Goal: Task Accomplishment & Management: Complete application form

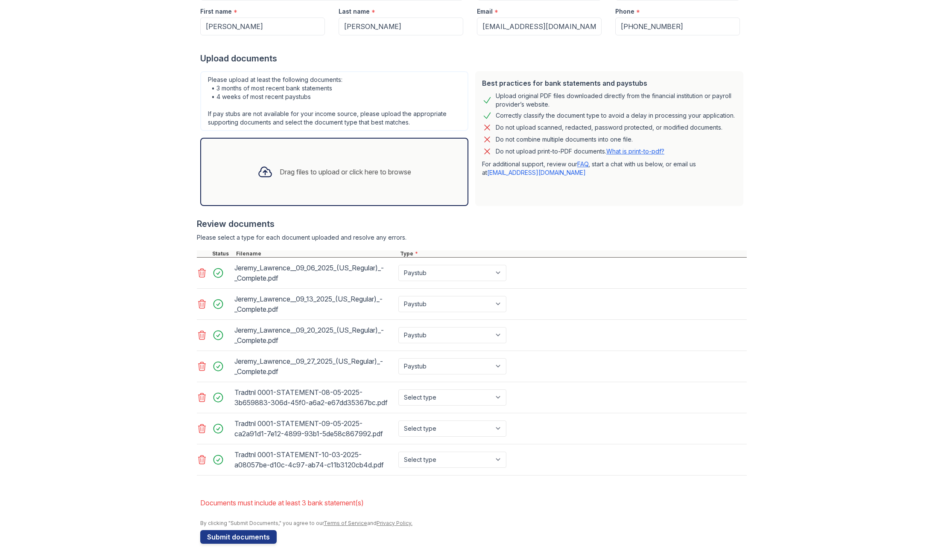
scroll to position [155, 0]
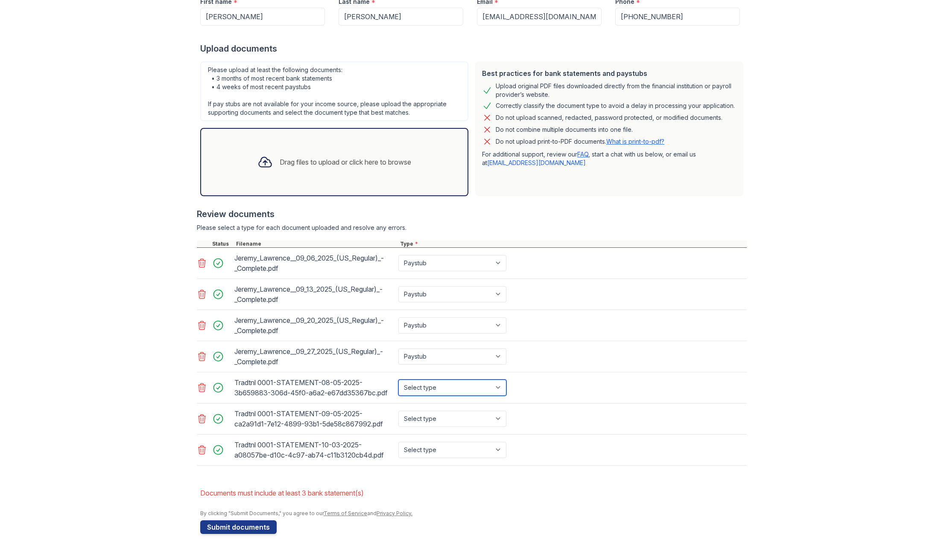
click at [496, 388] on select "Select type Paystub Bank Statement Offer Letter Tax Documents Benefit Award Let…" at bounding box center [452, 388] width 108 height 16
select select "bank_statement"
click at [398, 380] on select "Select type Paystub Bank Statement Offer Letter Tax Documents Benefit Award Let…" at bounding box center [452, 388] width 108 height 16
click at [496, 418] on select "Select type Paystub Bank Statement Offer Letter Tax Documents Benefit Award Let…" at bounding box center [452, 419] width 108 height 16
select select "bank_statement"
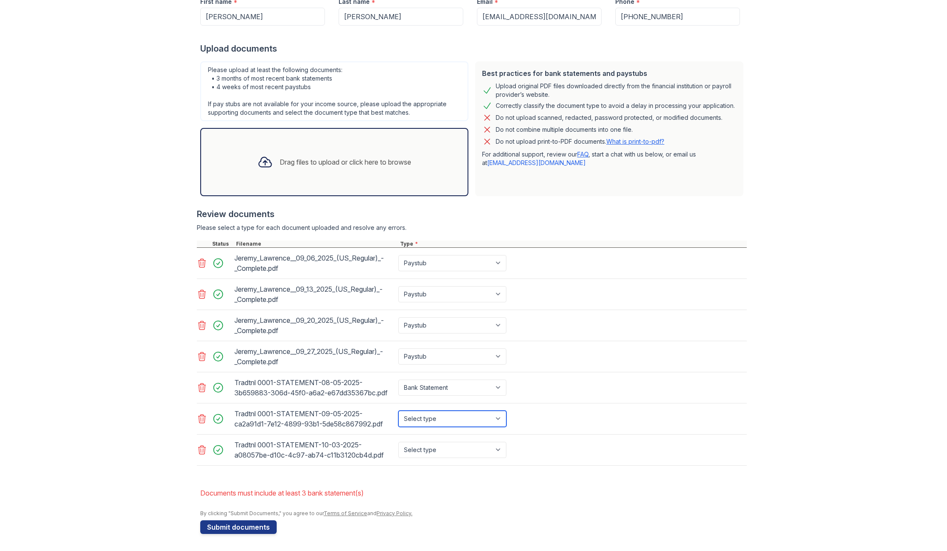
click at [398, 411] on select "Select type Paystub Bank Statement Offer Letter Tax Documents Benefit Award Let…" at bounding box center [452, 419] width 108 height 16
click at [498, 452] on select "Select type Paystub Bank Statement Offer Letter Tax Documents Benefit Award Let…" at bounding box center [452, 450] width 108 height 16
select select "bank_statement"
click at [398, 442] on select "Select type Paystub Bank Statement Offer Letter Tax Documents Benefit Award Let…" at bounding box center [452, 450] width 108 height 16
click at [241, 527] on button "Submit documents" at bounding box center [238, 528] width 76 height 14
